Goal: Navigation & Orientation: Find specific page/section

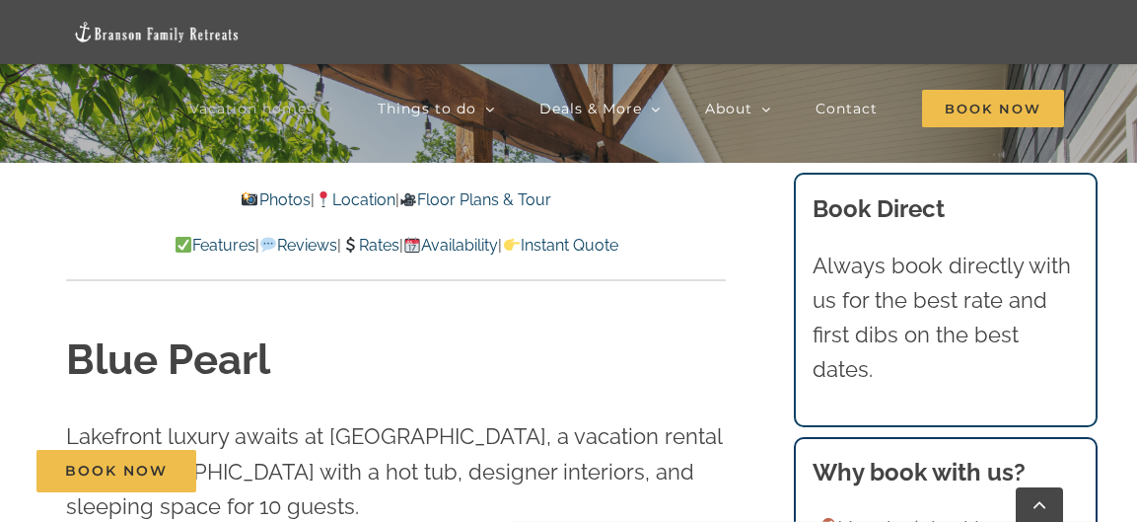
scroll to position [395, 0]
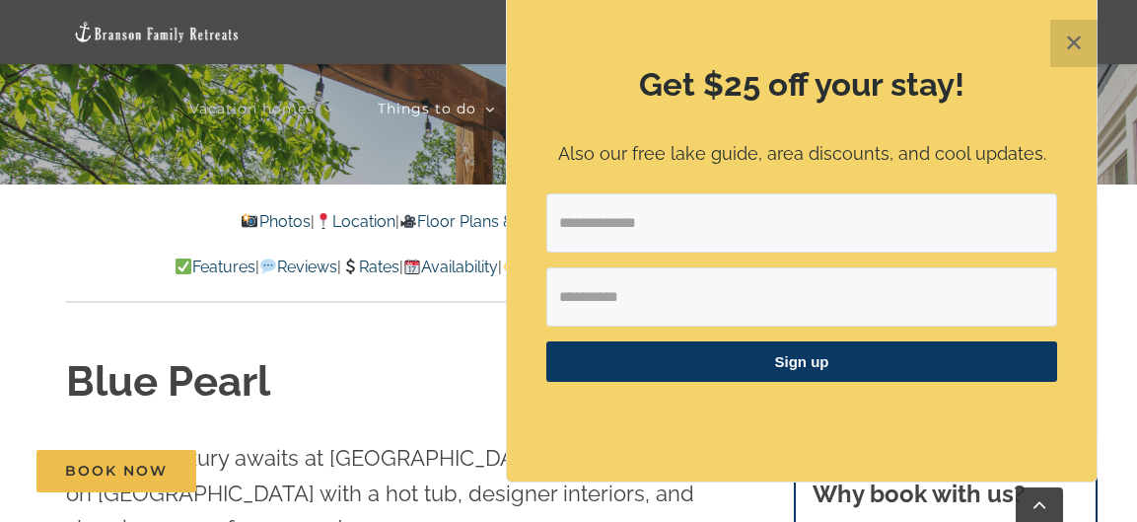
click at [1079, 44] on button "✕" at bounding box center [1073, 43] width 47 height 47
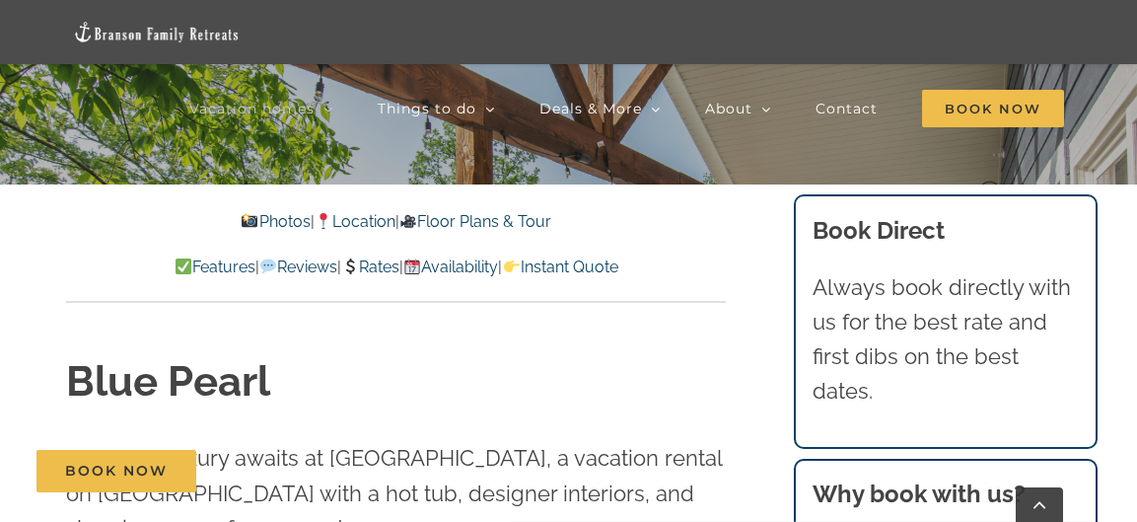
click at [259, 221] on link "Photos" at bounding box center [275, 221] width 69 height 19
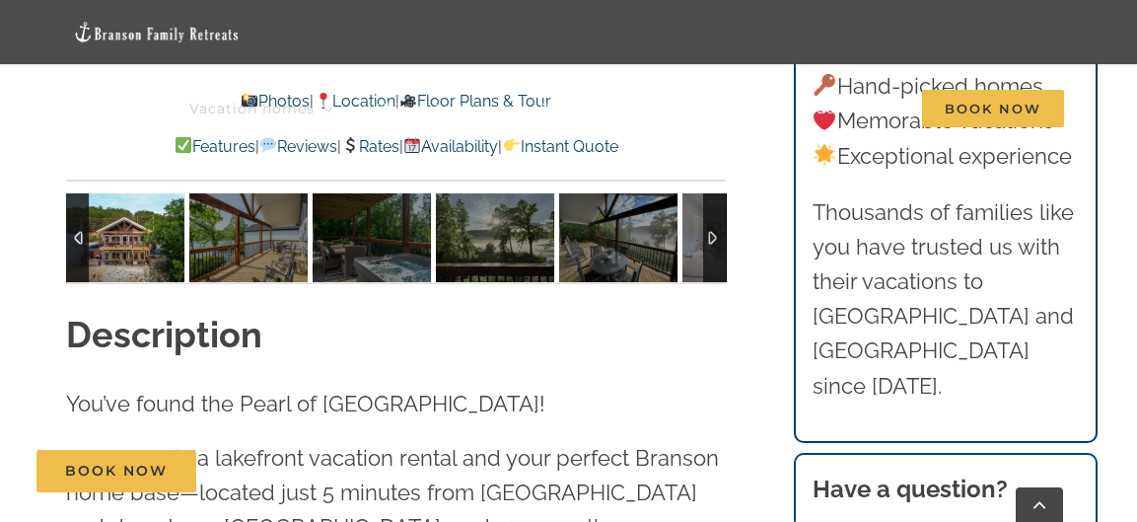
scroll to position [1550, 0]
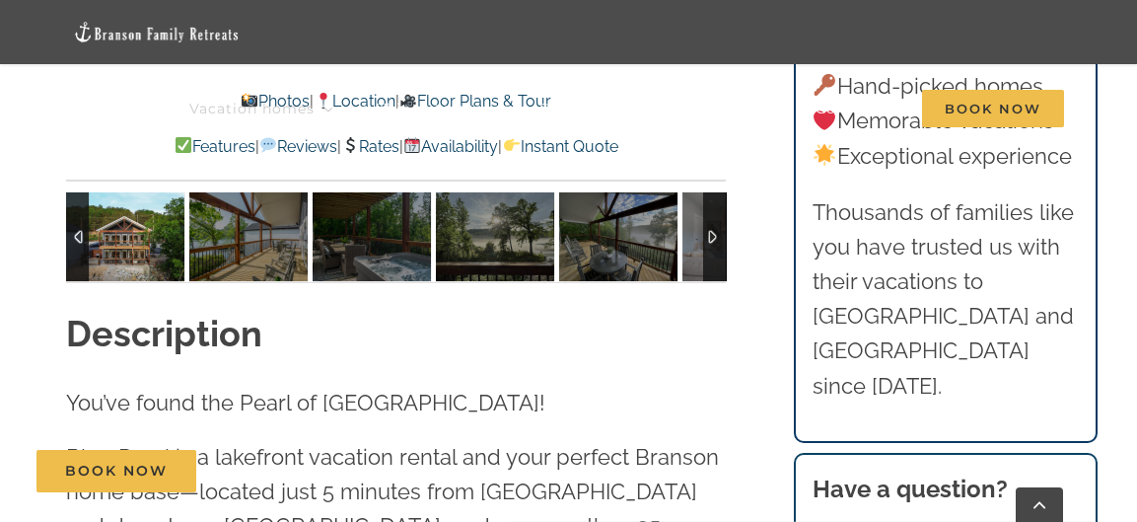
click at [122, 233] on img at bounding box center [125, 236] width 118 height 89
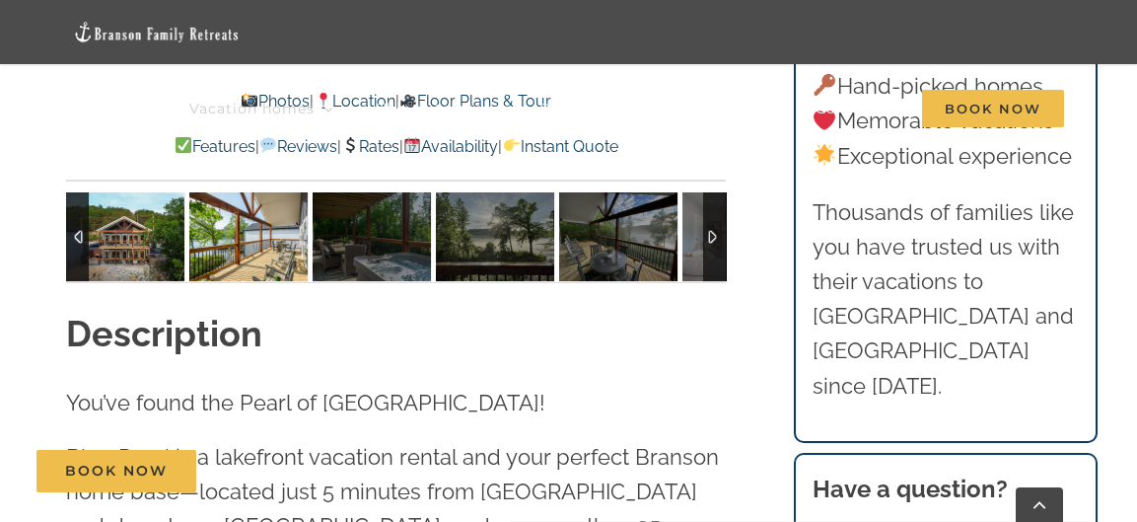
click at [229, 233] on img at bounding box center [248, 236] width 118 height 89
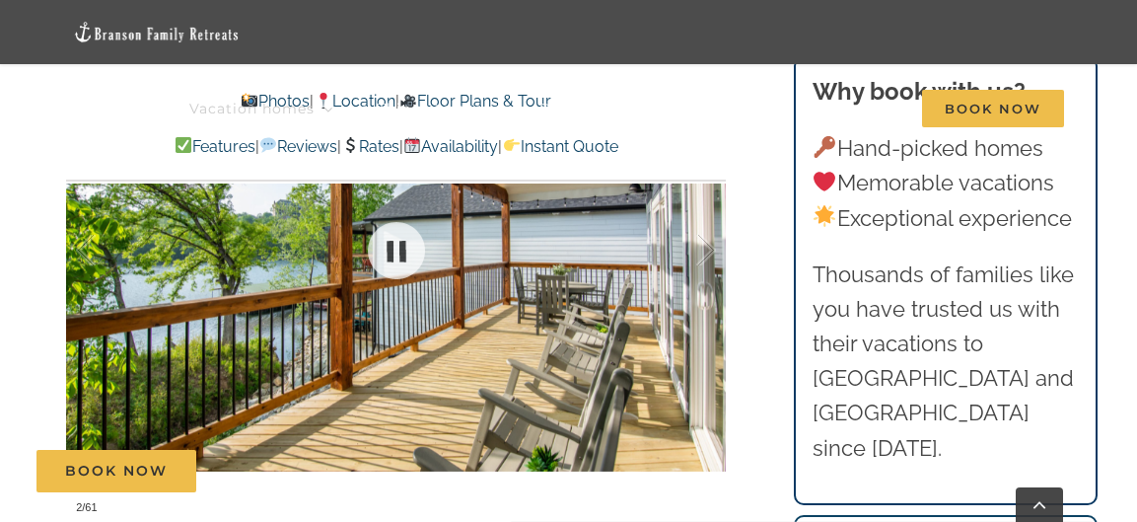
scroll to position [1156, 0]
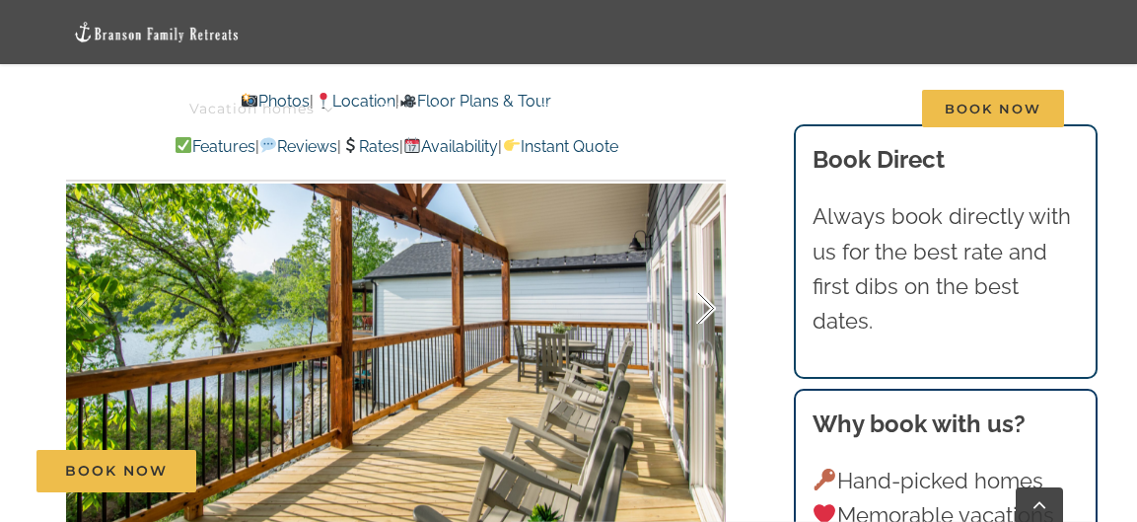
click at [707, 303] on div at bounding box center [685, 309] width 61 height 122
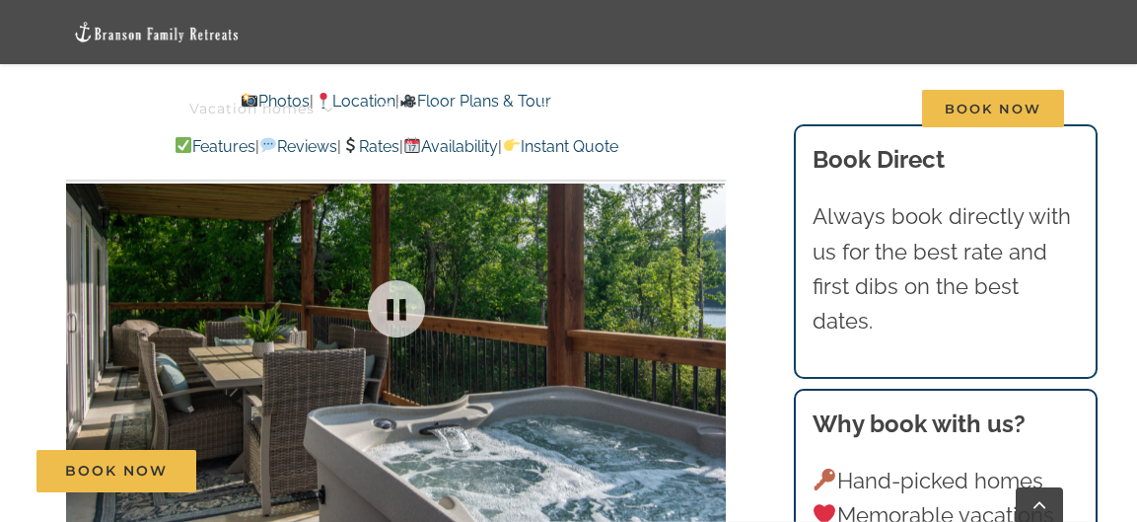
click at [707, 303] on div at bounding box center [396, 308] width 660 height 545
click at [707, 303] on div at bounding box center [685, 309] width 61 height 122
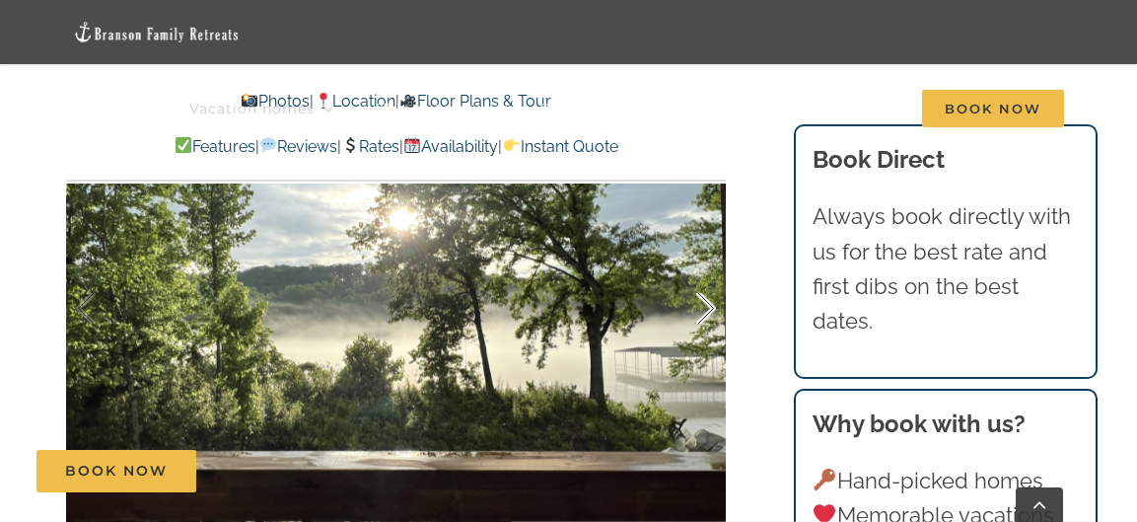
click at [707, 303] on div at bounding box center [685, 309] width 61 height 122
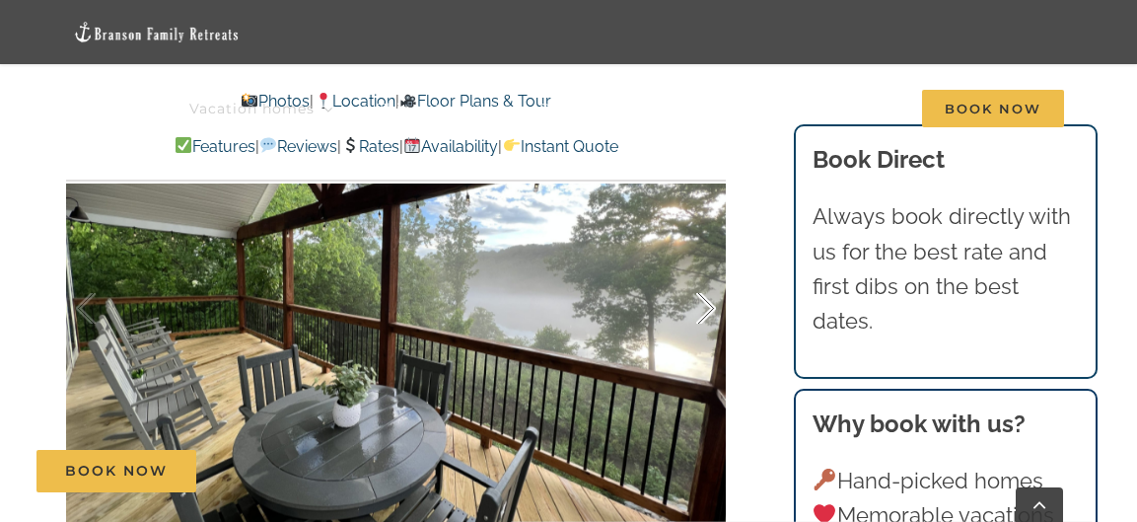
click at [707, 303] on div at bounding box center [685, 309] width 61 height 122
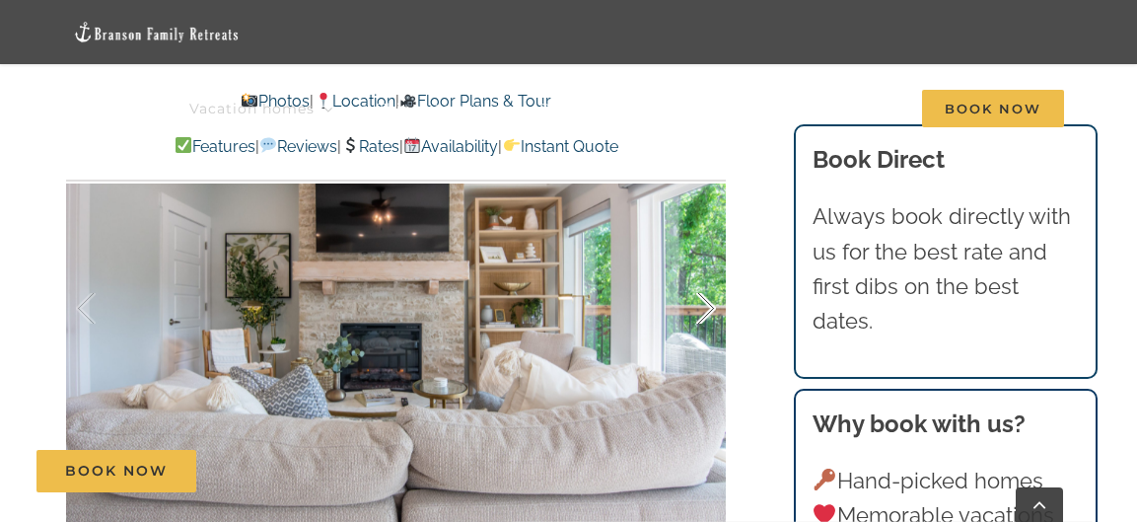
click at [707, 303] on div at bounding box center [685, 309] width 61 height 122
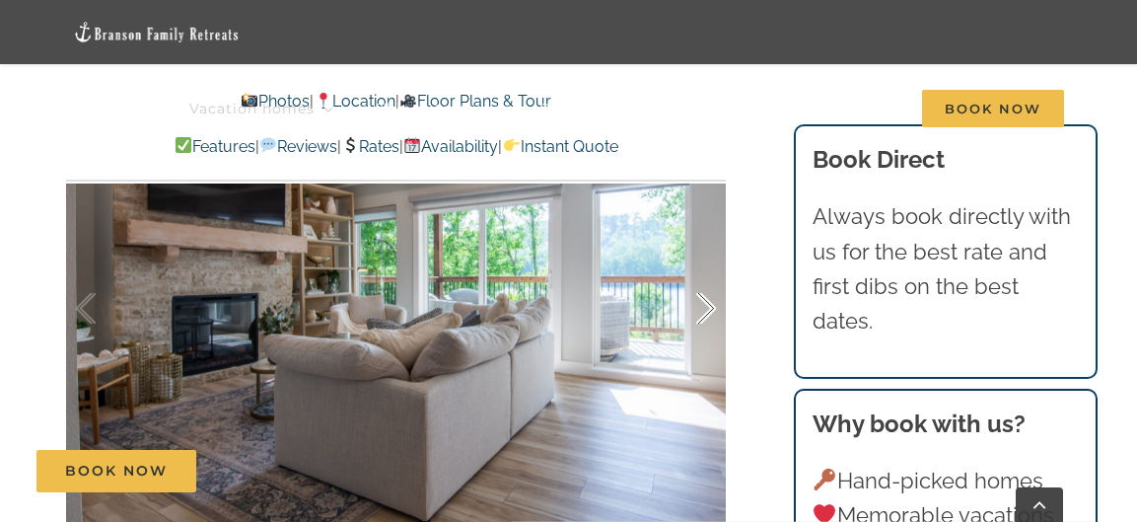
click at [707, 303] on div at bounding box center [685, 309] width 61 height 122
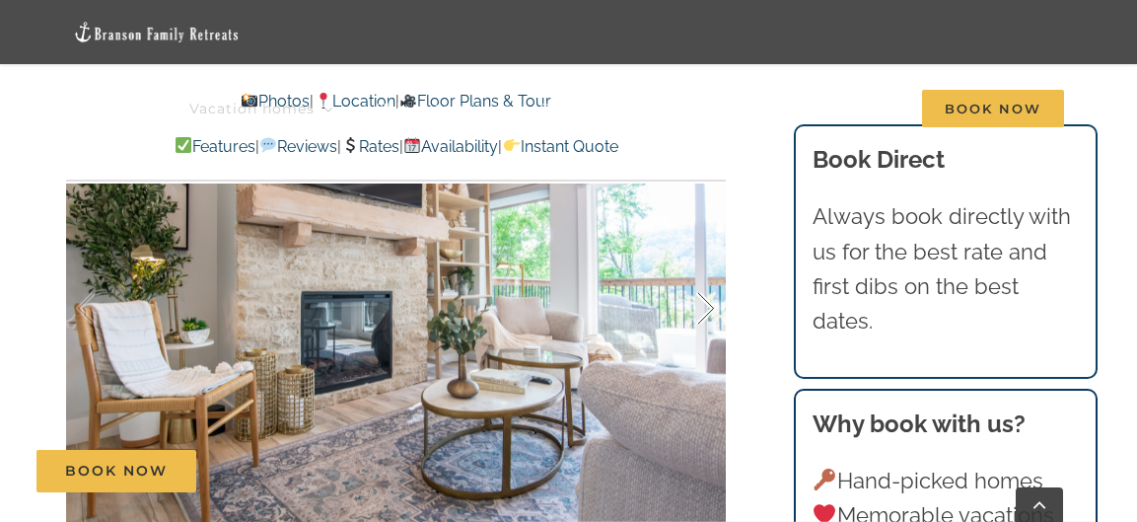
click at [707, 303] on div "8 / 61" at bounding box center [396, 308] width 660 height 545
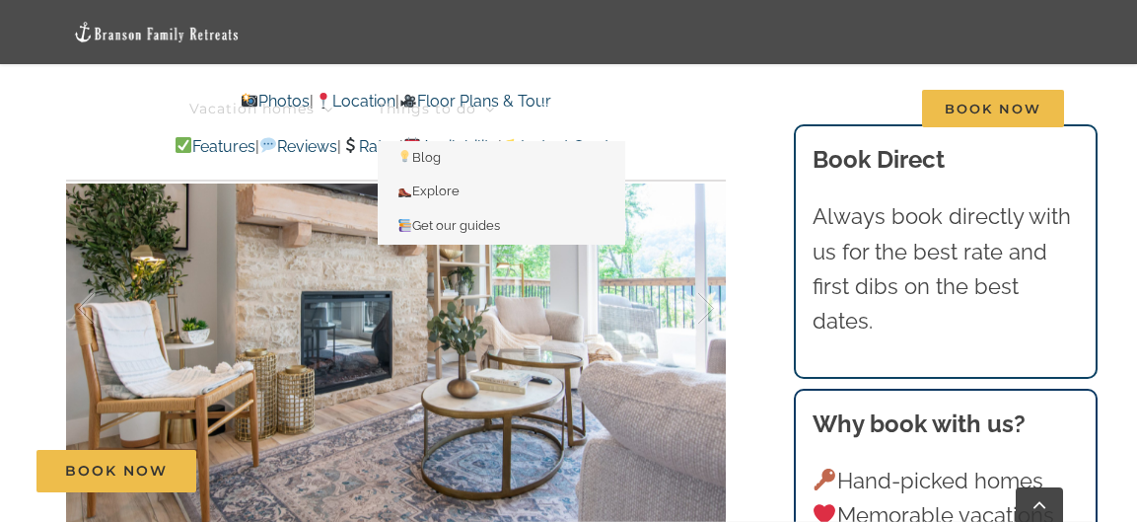
click at [488, 94] on link "Things to do" at bounding box center [436, 109] width 117 height 64
